Goal: Task Accomplishment & Management: Use online tool/utility

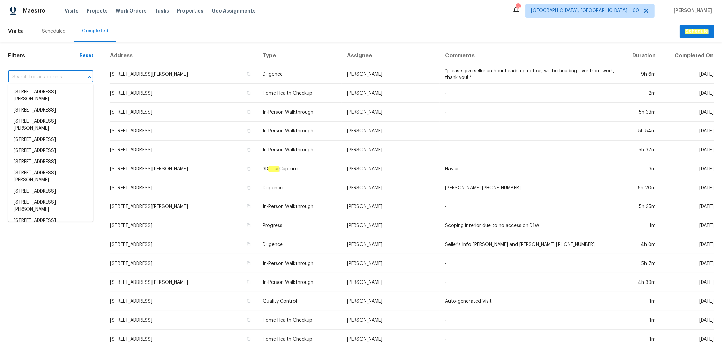
click at [22, 76] on input "text" at bounding box center [41, 77] width 66 height 10
paste input "[STREET_ADDRESS][PERSON_NAME]"
type input "[STREET_ADDRESS][PERSON_NAME]"
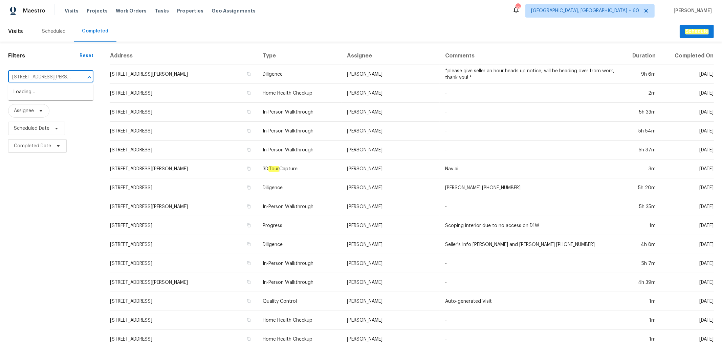
scroll to position [0, 28]
click at [64, 97] on li "[STREET_ADDRESS][PERSON_NAME]" at bounding box center [50, 96] width 85 height 18
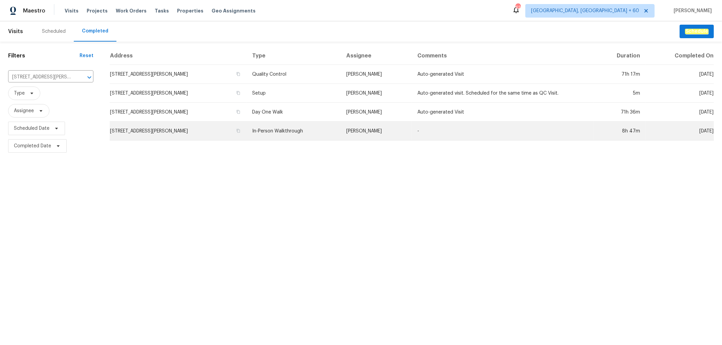
click at [323, 127] on td "In-Person Walkthrough" at bounding box center [294, 131] width 94 height 19
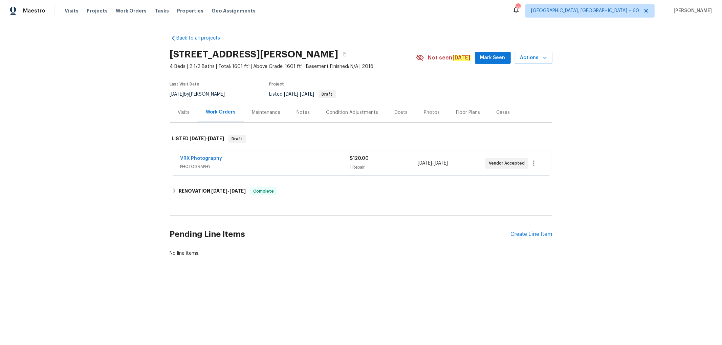
click at [428, 120] on div "Photos" at bounding box center [432, 113] width 32 height 20
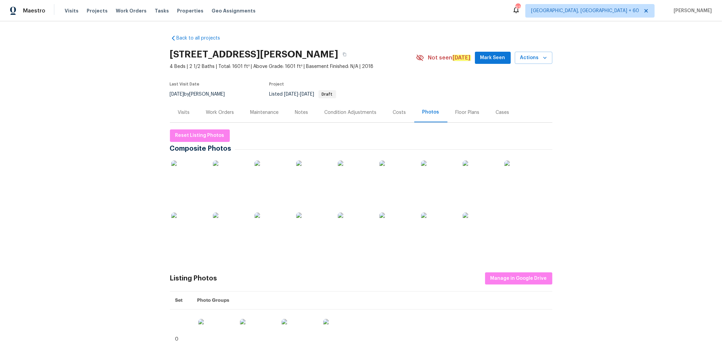
click at [526, 158] on div at bounding box center [521, 178] width 37 height 42
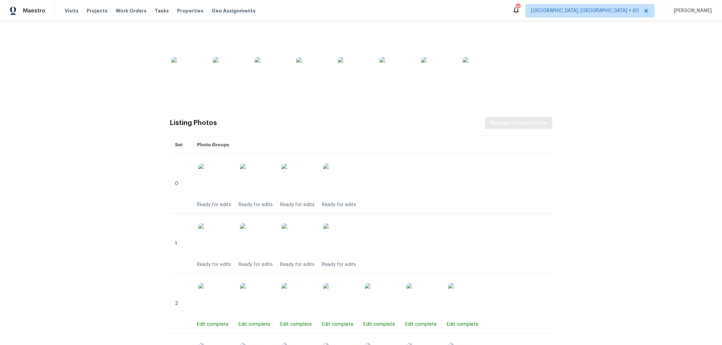
scroll to position [150, 0]
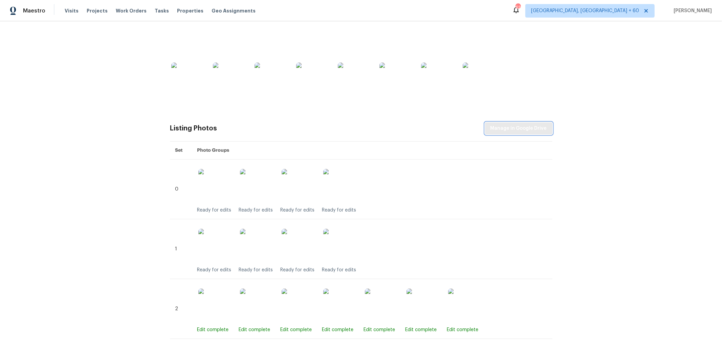
click at [506, 127] on span "Manage in Google Drive" at bounding box center [518, 128] width 56 height 8
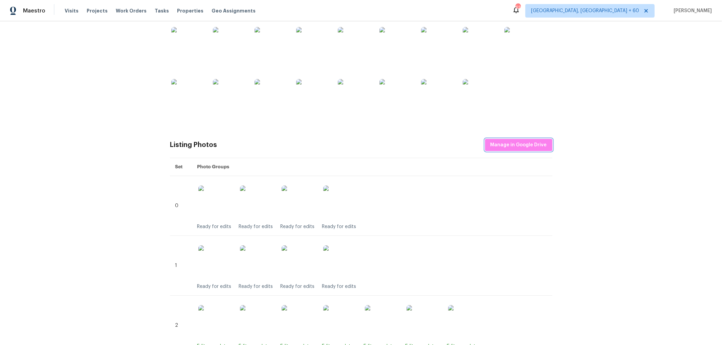
scroll to position [0, 0]
